Goal: Find specific page/section: Find specific page/section

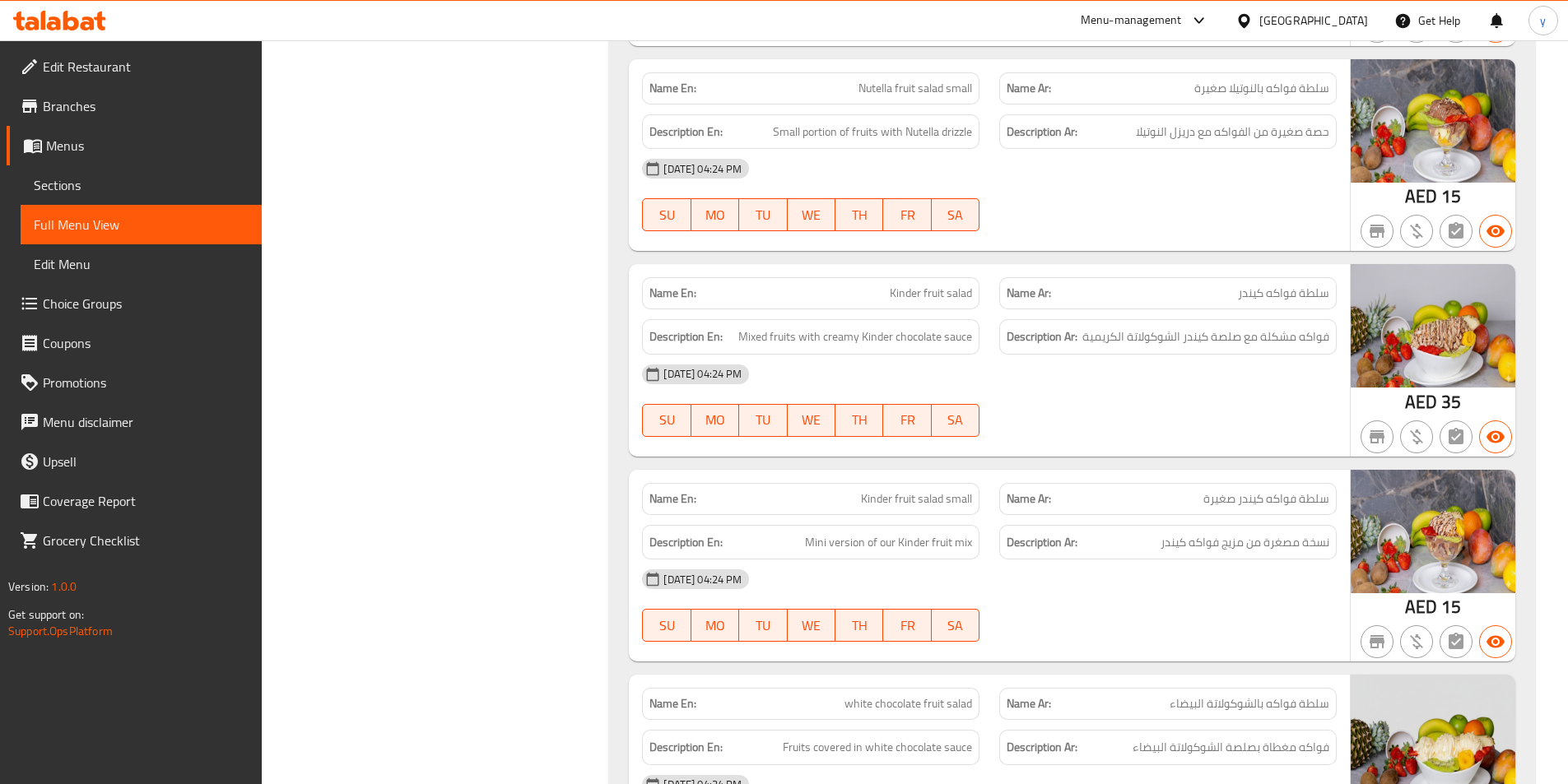
scroll to position [5433, 0]
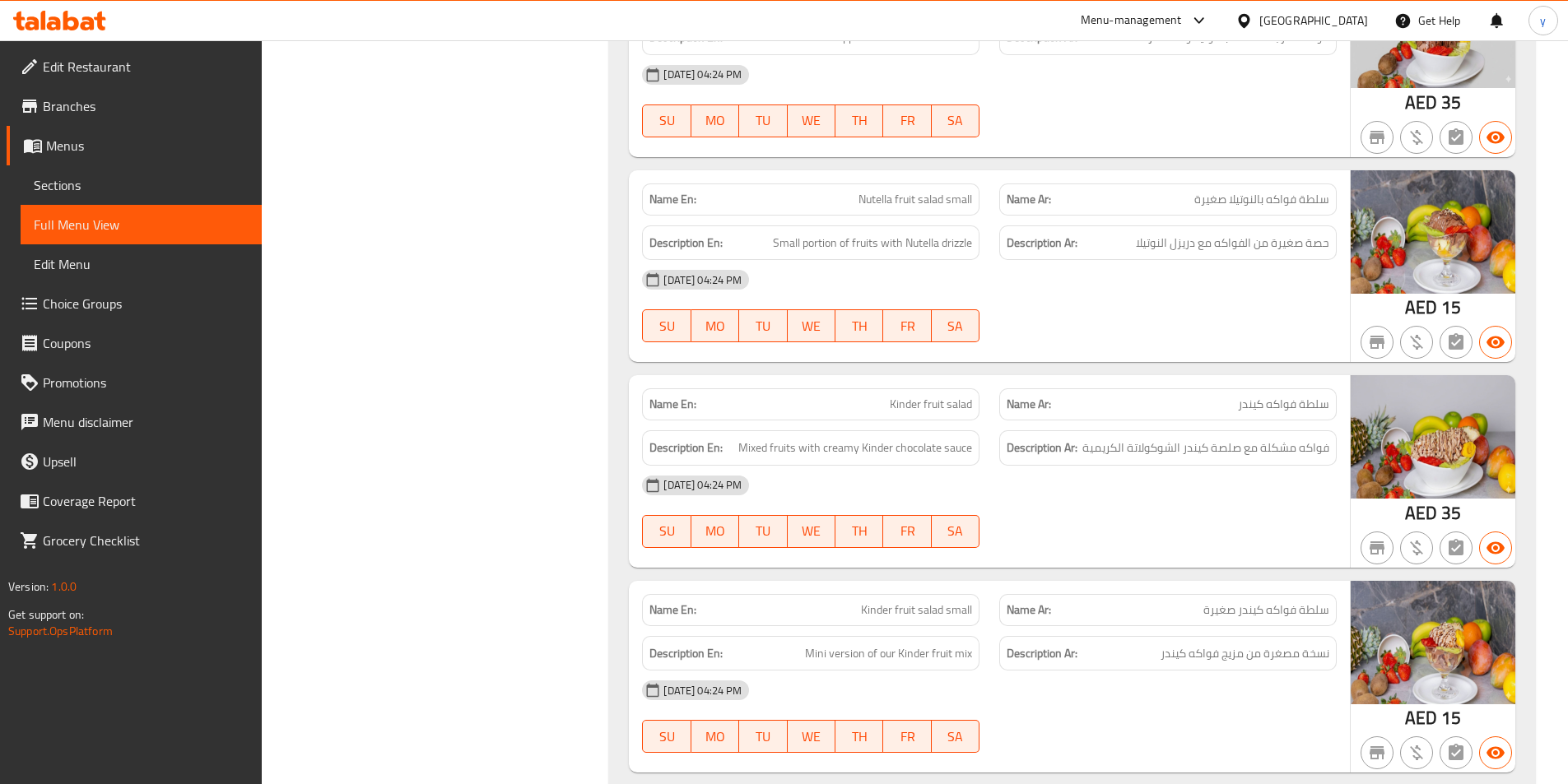
click at [1289, 9] on div "[GEOGRAPHIC_DATA]" at bounding box center [1301, 20] width 158 height 39
click at [1278, 8] on div "[GEOGRAPHIC_DATA]" at bounding box center [1301, 20] width 158 height 39
click at [1278, 11] on div "[GEOGRAPHIC_DATA]" at bounding box center [1301, 20] width 158 height 39
click at [1303, 17] on div "[GEOGRAPHIC_DATA]" at bounding box center [1313, 20] width 109 height 18
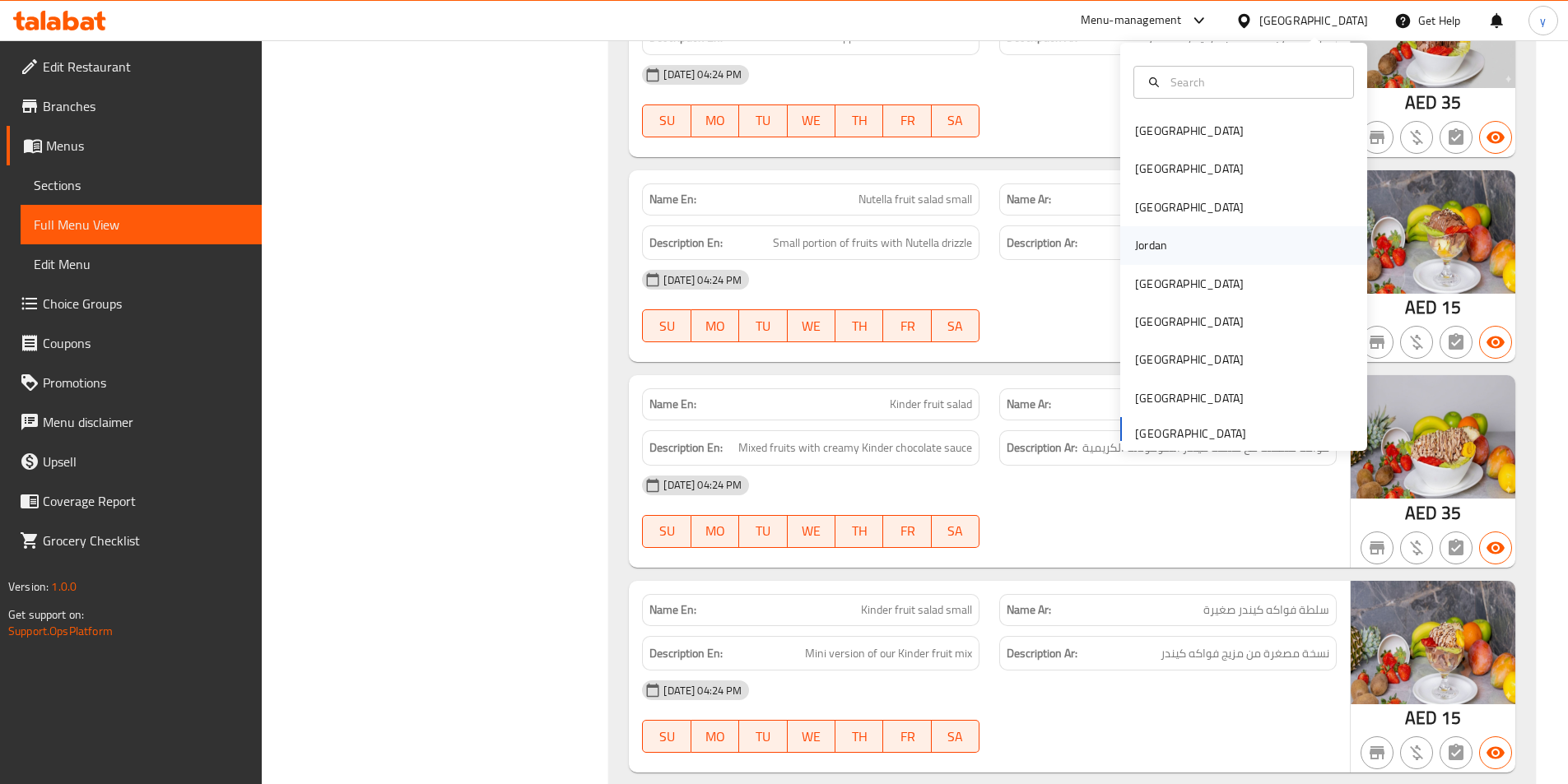
click at [1178, 248] on div "Jordan" at bounding box center [1243, 245] width 247 height 37
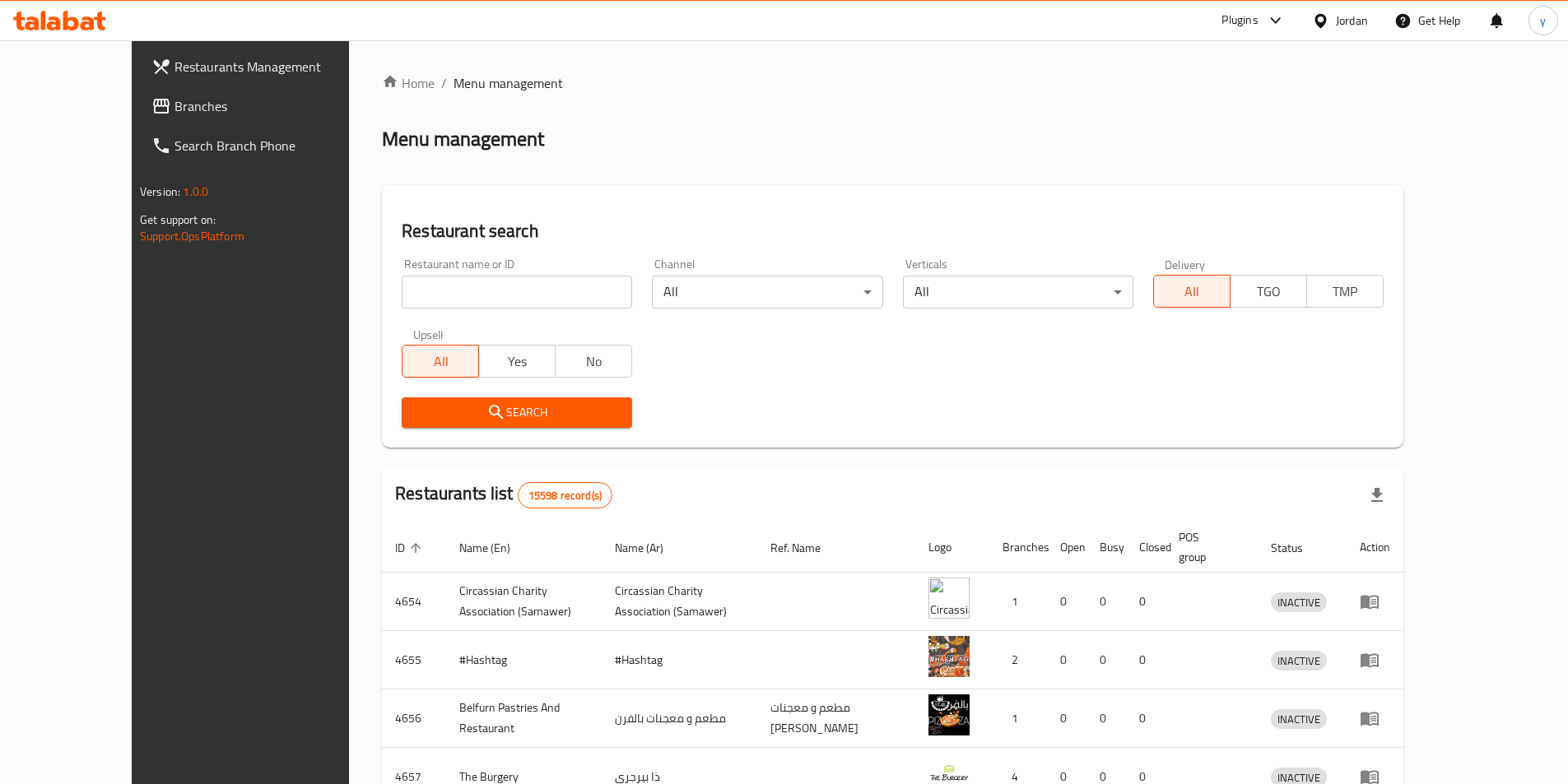
click at [175, 114] on span "Branches" at bounding box center [278, 106] width 206 height 20
